Goal: Task Accomplishment & Management: Manage account settings

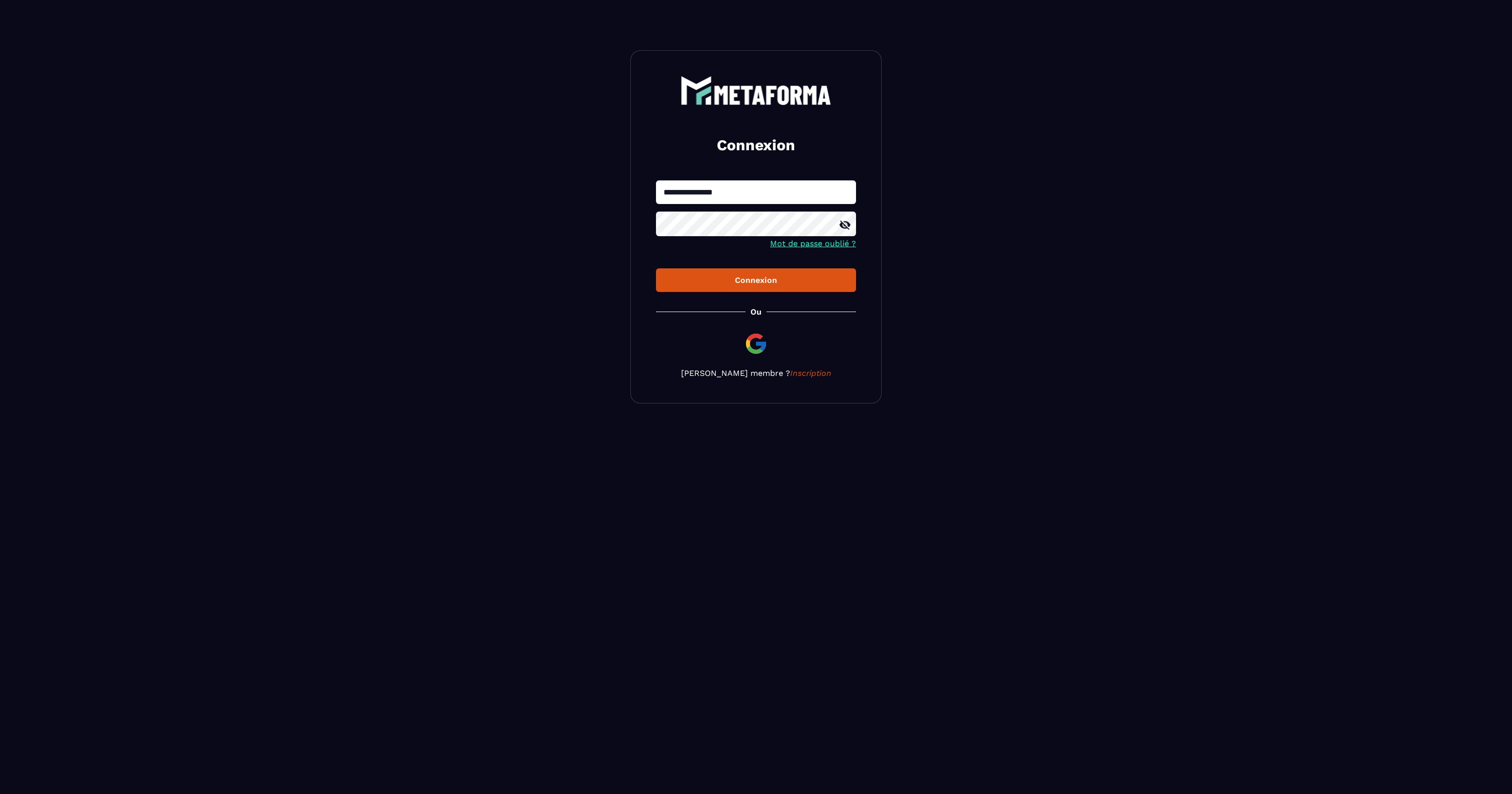
click at [751, 200] on input "**********" at bounding box center [756, 192] width 200 height 23
type input "**********"
click at [751, 282] on div "Connexion" at bounding box center [755, 280] width 184 height 9
